Goal: Use online tool/utility: Utilize a website feature to perform a specific function

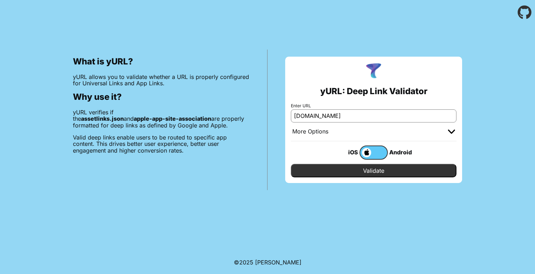
type input "[DOMAIN_NAME]"
click at [291, 164] on input "Validate" at bounding box center [374, 170] width 166 height 13
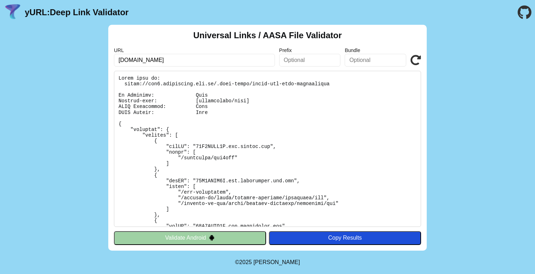
click at [311, 63] on input "text" at bounding box center [310, 60] width 62 height 13
paste input "26F8HYXU5R"
type input "26F8HYXU5R"
click at [381, 57] on input "text" at bounding box center [376, 60] width 62 height 13
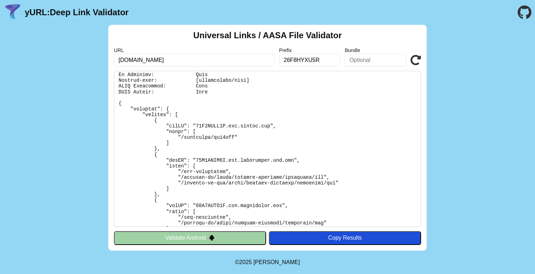
paste input "com.shacombank.mbb"
type input "com.shacombank.mbb"
click at [416, 63] on icon at bounding box center [416, 60] width 11 height 11
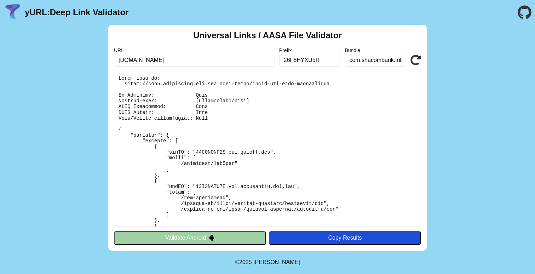
click at [414, 63] on icon at bounding box center [416, 60] width 11 height 11
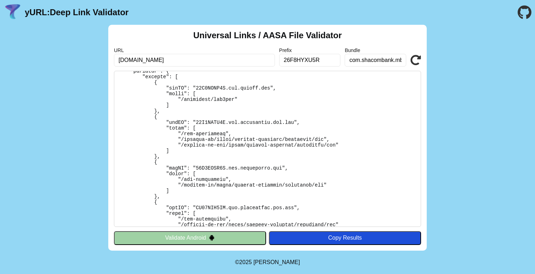
scroll to position [65, 0]
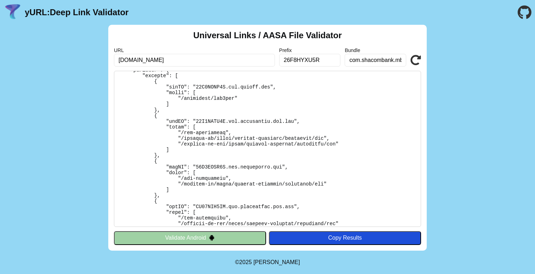
click at [312, 60] on input "26F8HYXU5R" at bounding box center [310, 60] width 62 height 13
click at [304, 92] on pre at bounding box center [267, 149] width 307 height 156
drag, startPoint x: 350, startPoint y: 59, endPoint x: 419, endPoint y: 60, distance: 68.3
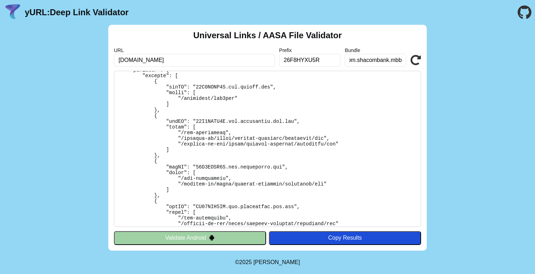
click at [418, 60] on div "URL www1.shacombank.com.hk Prefix 26F8HYXU5R Bundle com.shacombank.mbb Validate" at bounding box center [267, 56] width 307 height 19
click at [324, 141] on pre at bounding box center [267, 149] width 307 height 156
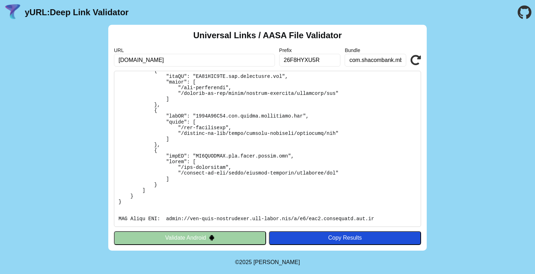
scroll to position [354, 0]
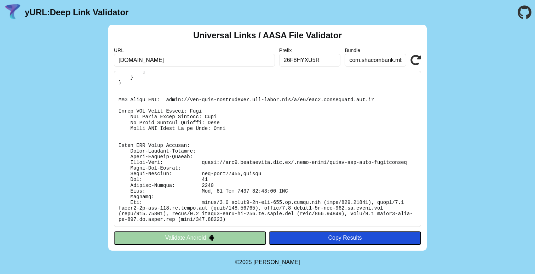
click at [302, 61] on input "26F8HYXU5R" at bounding box center [310, 60] width 62 height 13
